Goal: Communication & Community: Answer question/provide support

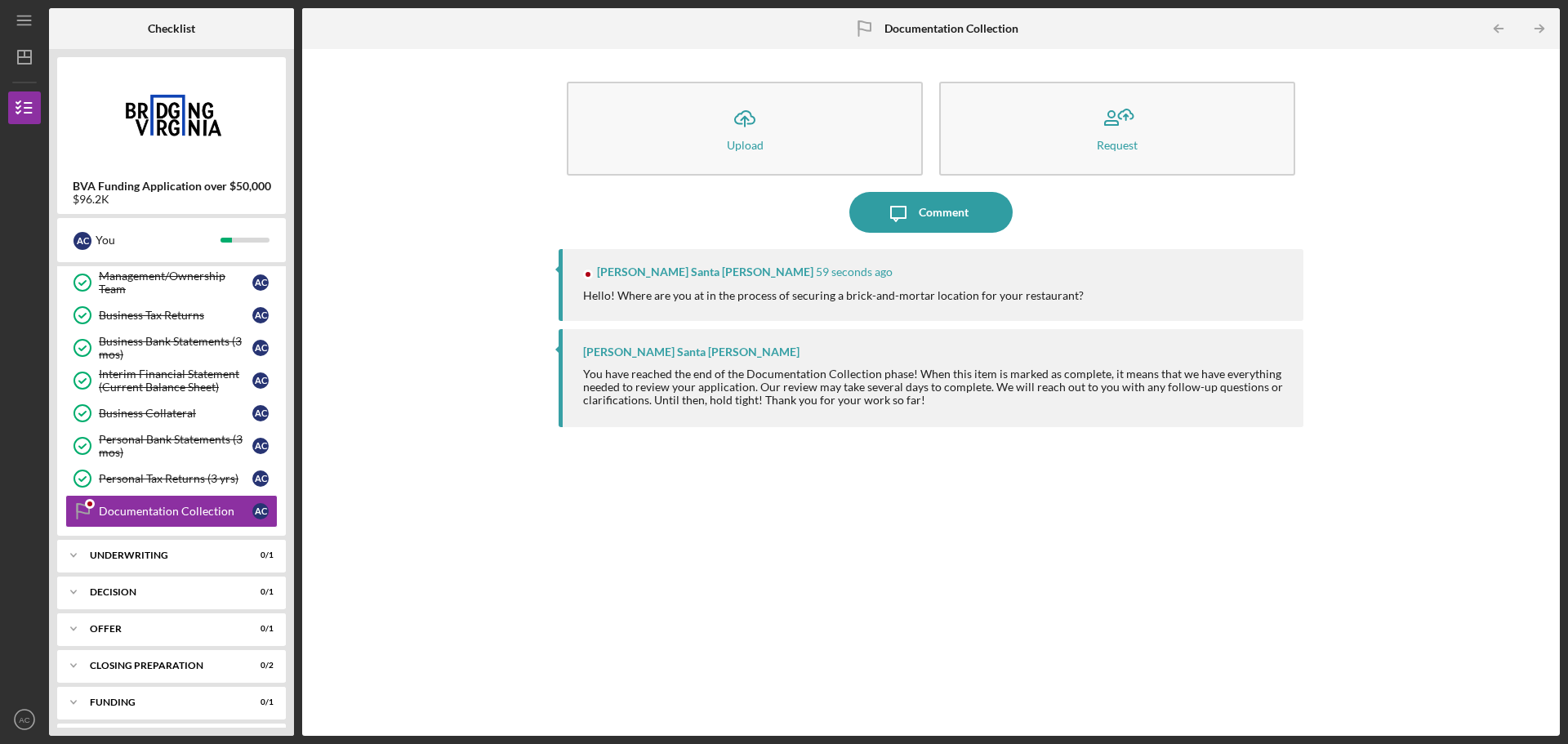
scroll to position [444, 0]
click at [941, 214] on div "Comment" at bounding box center [943, 212] width 50 height 41
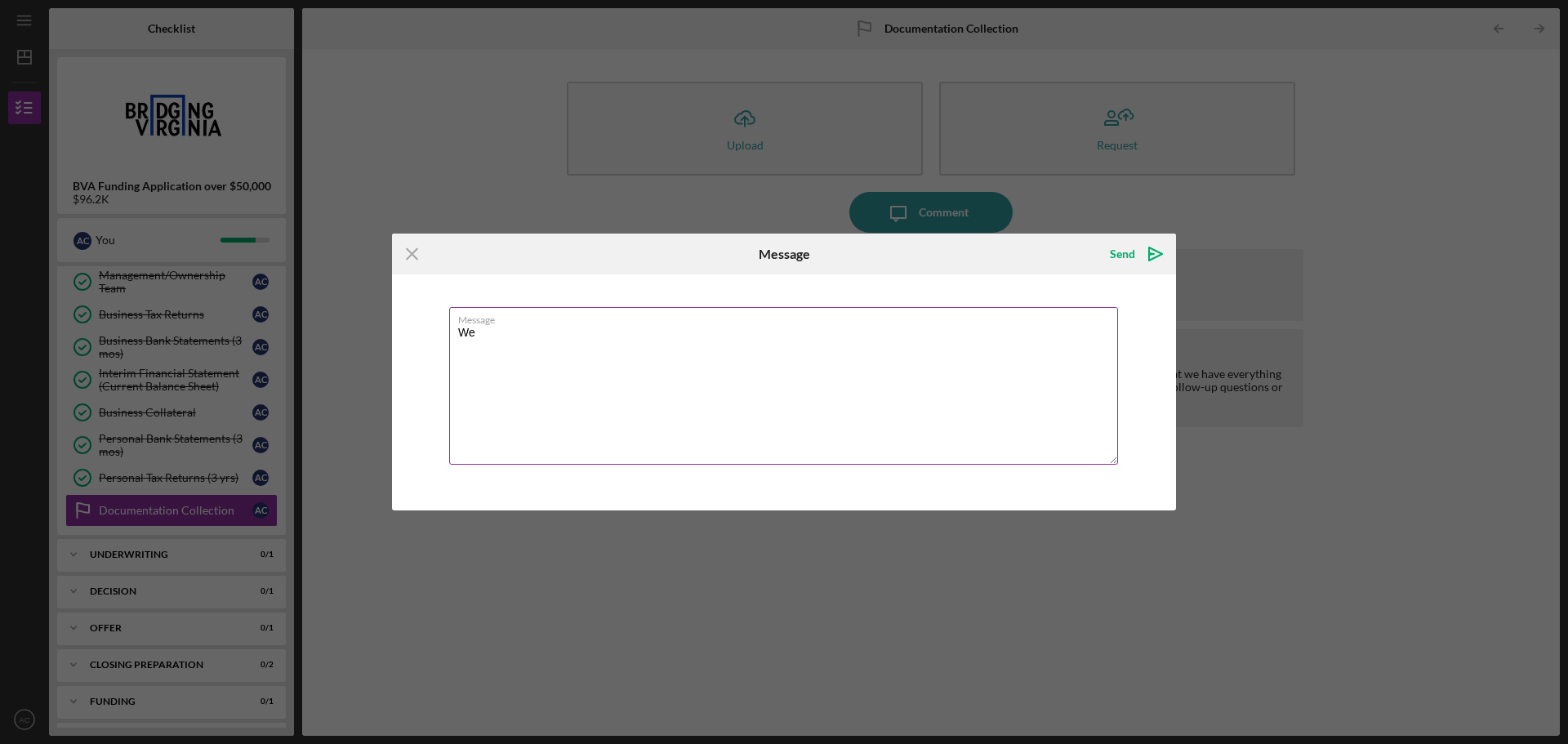
type textarea "W"
type textarea "We should have our final inspections for gas, electrical, and plumbing within t…"
click at [1152, 251] on icon "Icon/icon-invite-send" at bounding box center [1155, 254] width 41 height 41
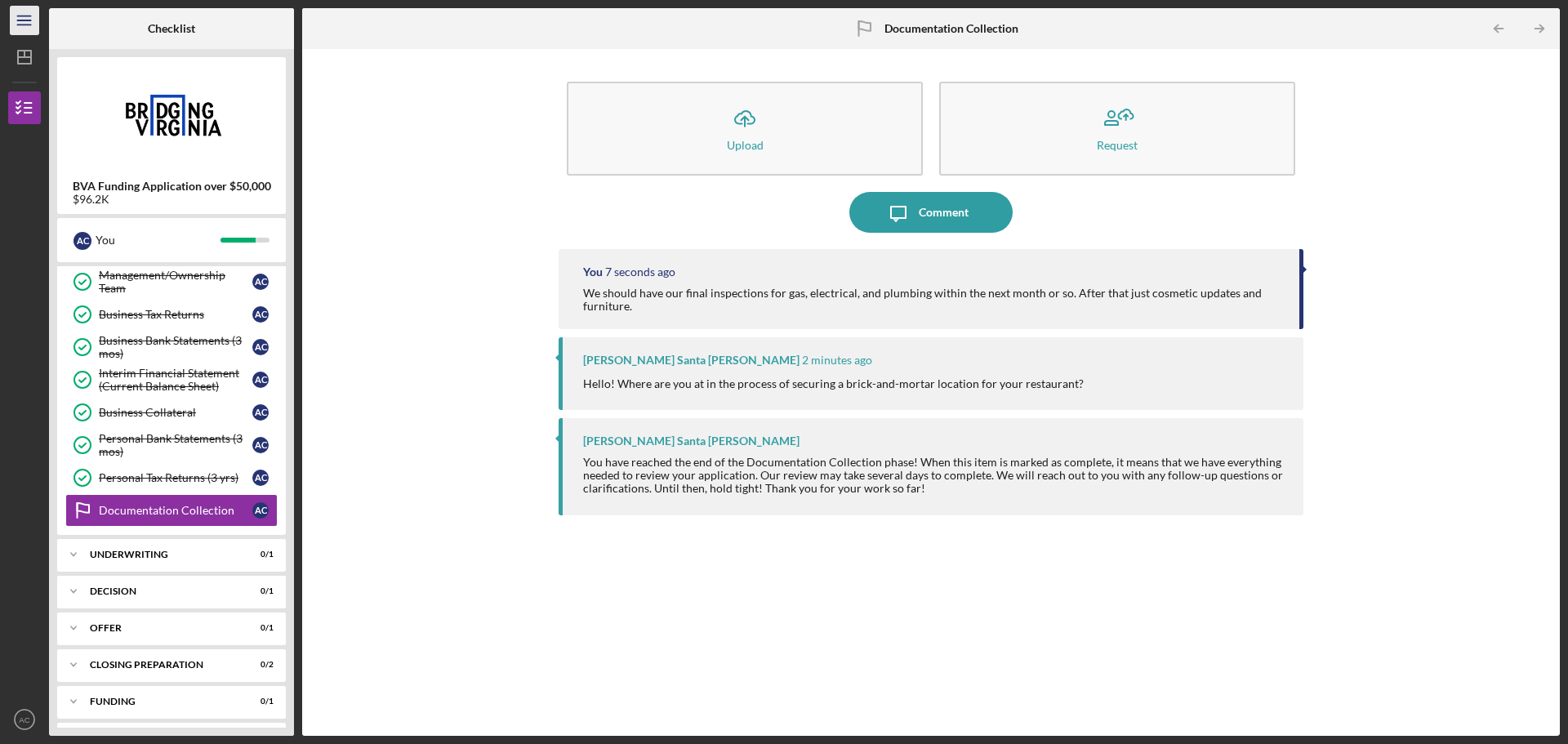
click at [36, 21] on icon "Icon/Menu" at bounding box center [25, 21] width 37 height 37
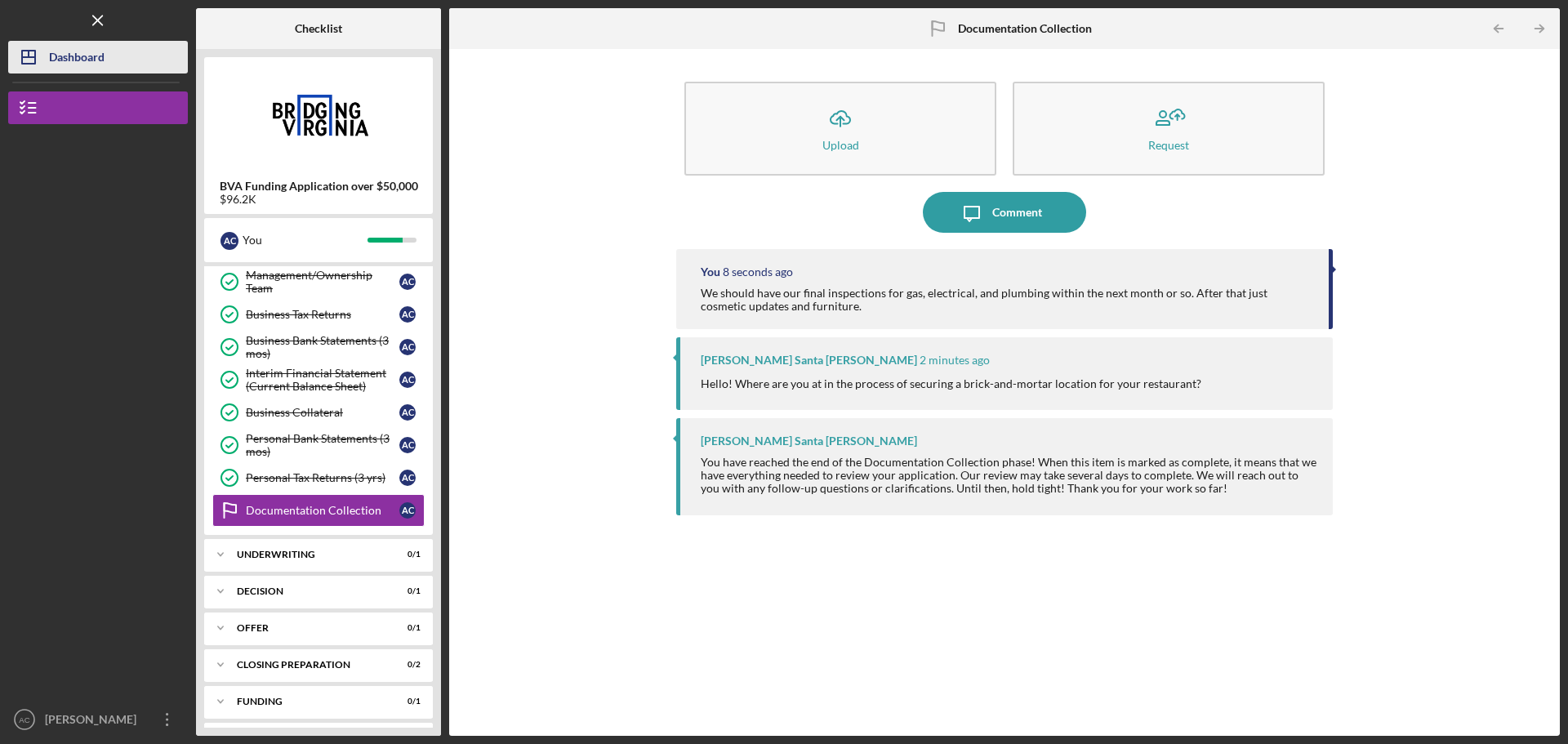
click at [89, 48] on div "Dashboard" at bounding box center [77, 59] width 56 height 37
